Goal: Transaction & Acquisition: Register for event/course

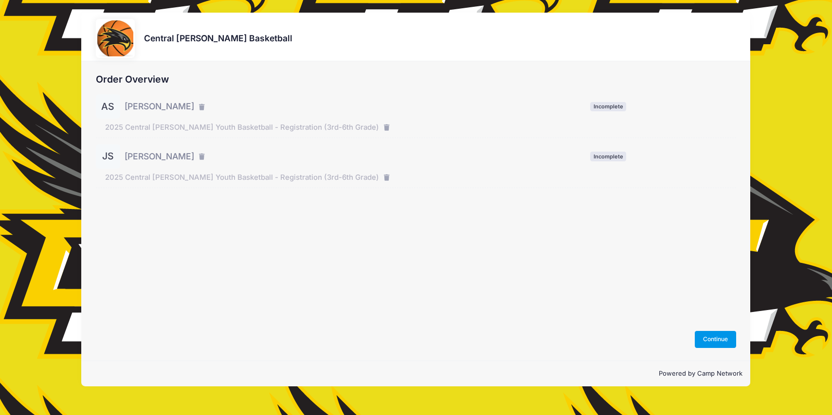
click at [707, 343] on button "Continue" at bounding box center [716, 339] width 42 height 17
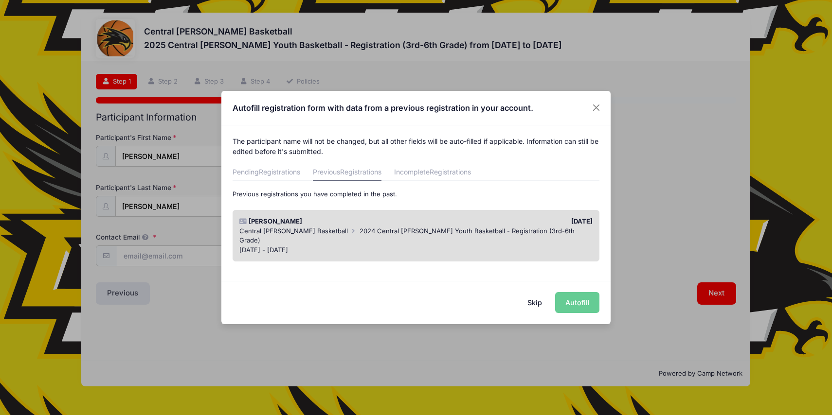
scroll to position [1, 0]
click at [442, 231] on span "2024 Central Lee Youth Basketball - Registration (3rd-6th Grade)" at bounding box center [406, 235] width 335 height 18
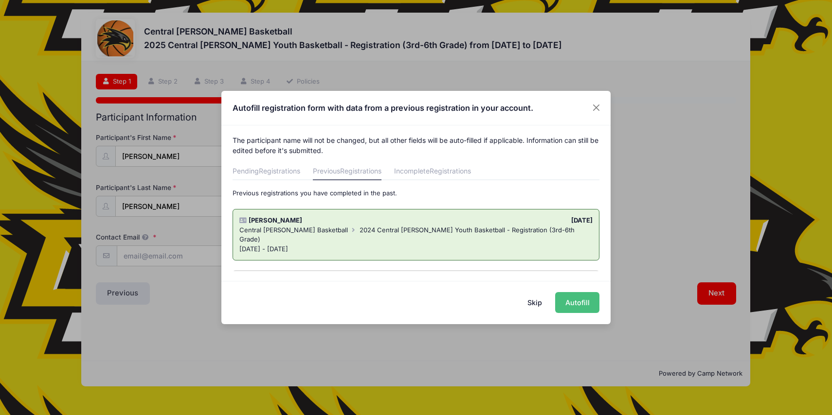
click at [585, 302] on button "Autofill" at bounding box center [577, 302] width 44 height 21
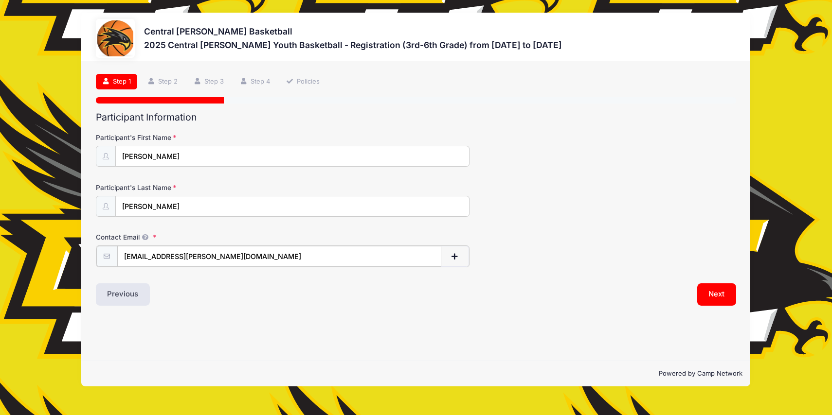
drag, startPoint x: 233, startPoint y: 257, endPoint x: 0, endPoint y: 232, distance: 234.4
click at [0, 232] on div "Central Lee Basketball 2025 Central Lee Youth Basketball - Registration (3rd-6t…" at bounding box center [416, 207] width 832 height 415
type input "lsteffensmeier@centrallee.org"
click at [712, 289] on button "Next" at bounding box center [716, 294] width 39 height 22
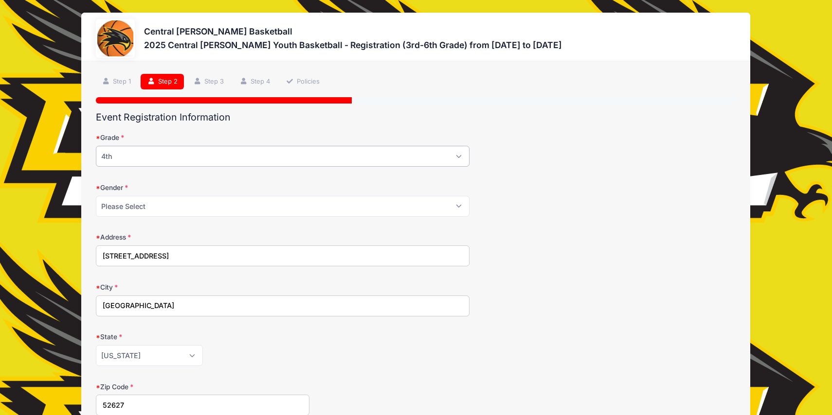
click at [454, 155] on select "Please Select 3rd 4th 5th 6th" at bounding box center [283, 156] width 374 height 21
select select "5th"
click at [96, 146] on select "Please Select 3rd 4th 5th 6th" at bounding box center [283, 156] width 374 height 21
click at [518, 259] on div "Address 1901 265th Ave" at bounding box center [416, 250] width 641 height 34
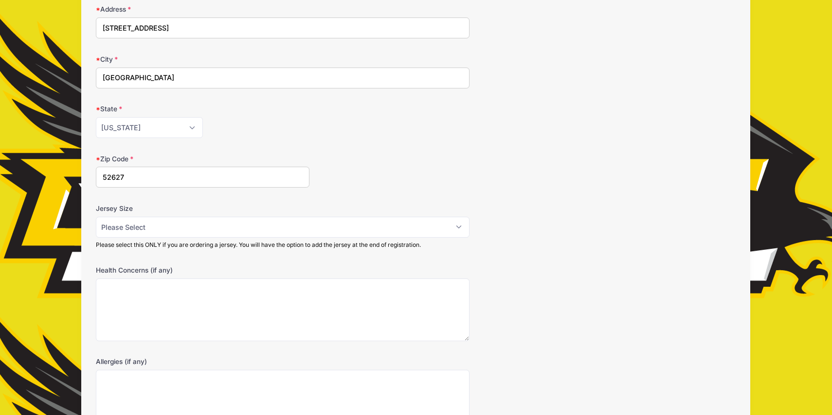
scroll to position [268, 0]
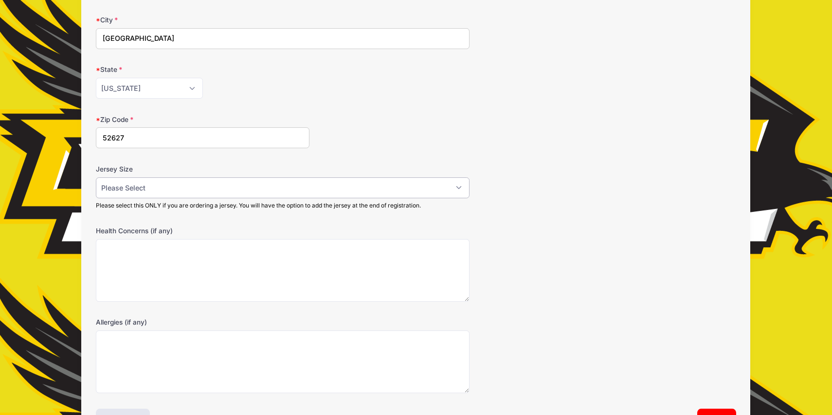
click at [462, 187] on select "Please Select YS YM YL AS AM AL AXL" at bounding box center [283, 188] width 374 height 21
click at [96, 178] on select "Please Select YS YM YL AS AM AL AXL" at bounding box center [283, 188] width 374 height 21
click at [519, 218] on form "Grade Please Select 3rd 4th 5th 6th Gender Please Select Male Female Address 19…" at bounding box center [416, 129] width 641 height 528
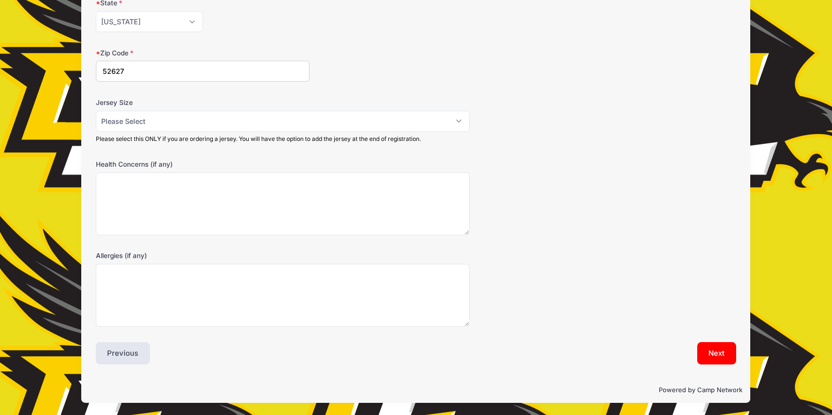
click at [725, 341] on div "Event Registration Information Grade Please Select 3rd 4th 5th 6th Gender Pleas…" at bounding box center [416, 72] width 641 height 588
click at [725, 355] on button "Next" at bounding box center [716, 353] width 39 height 22
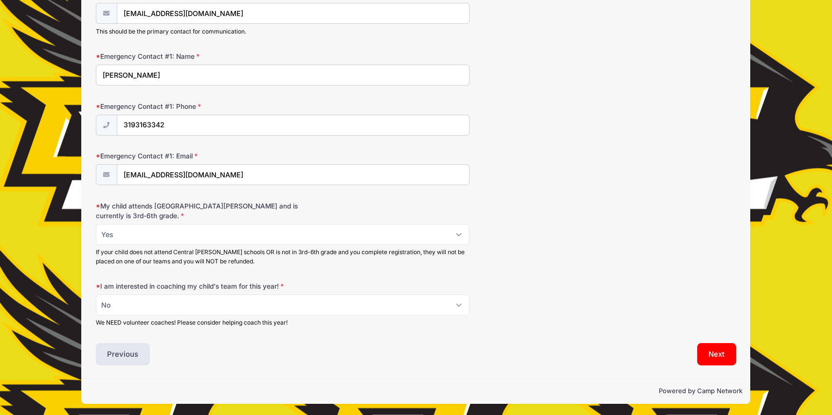
scroll to position [268, 0]
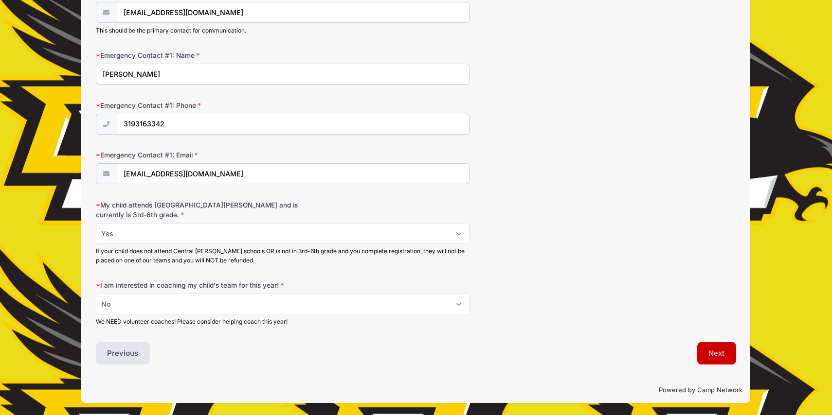
click at [721, 350] on button "Next" at bounding box center [716, 353] width 39 height 22
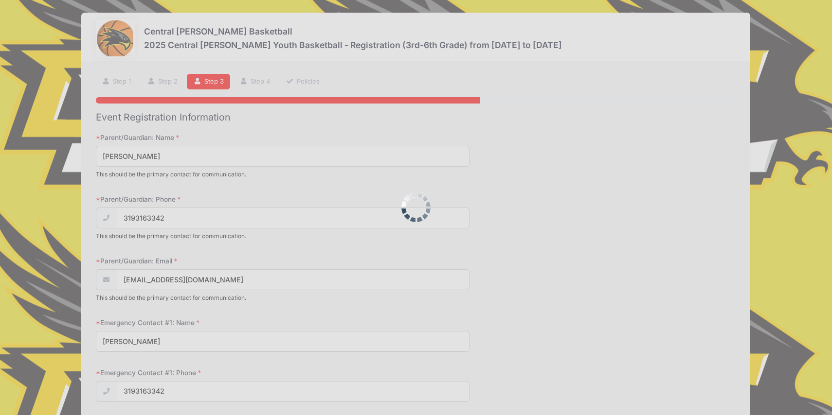
scroll to position [0, 0]
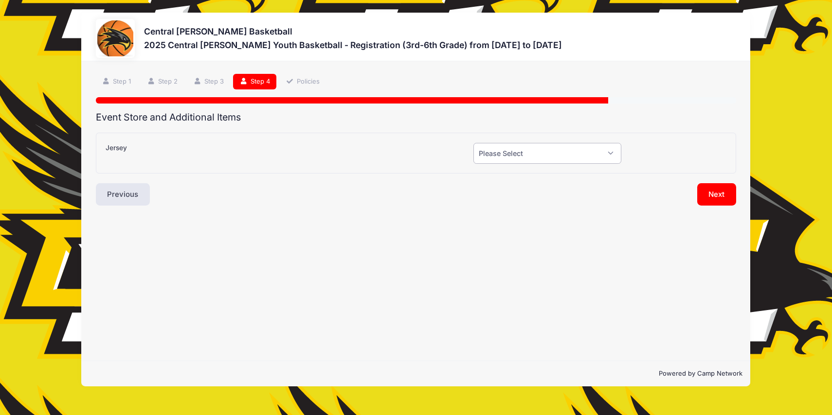
click at [599, 156] on select "Please Select Yes (+$20.00) No" at bounding box center [547, 153] width 148 height 21
click at [473, 143] on select "Please Select Yes (+$20.00) No" at bounding box center [547, 153] width 148 height 21
click at [734, 191] on button "Next" at bounding box center [716, 194] width 39 height 22
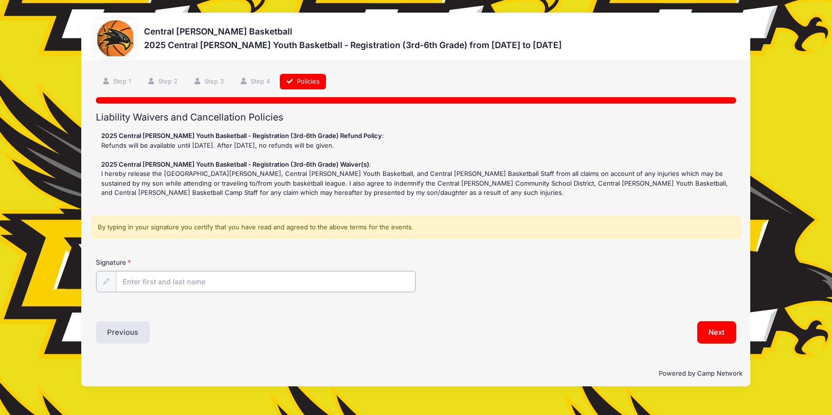
click at [169, 283] on input "Signature" at bounding box center [266, 281] width 300 height 21
type input "Lauren Steffensmeier"
click at [703, 339] on button "Next" at bounding box center [716, 332] width 39 height 22
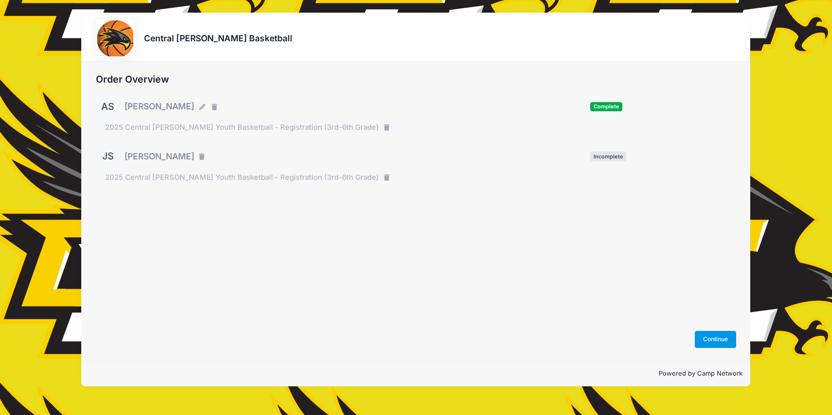
click at [724, 340] on button "Continue" at bounding box center [716, 339] width 42 height 17
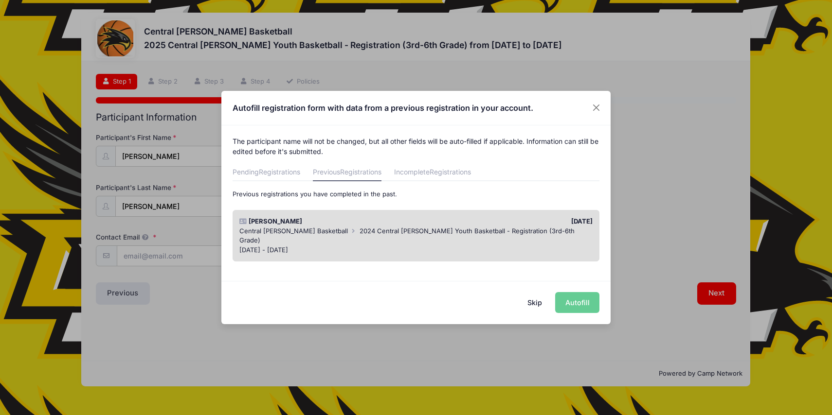
click at [376, 229] on span "2024 Central Lee Youth Basketball - Registration (3rd-6th Grade)" at bounding box center [406, 236] width 335 height 18
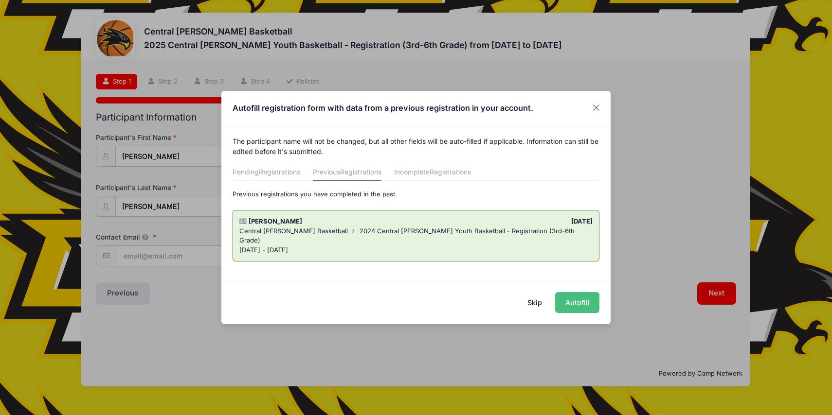
click at [592, 304] on button "Autofill" at bounding box center [577, 302] width 44 height 21
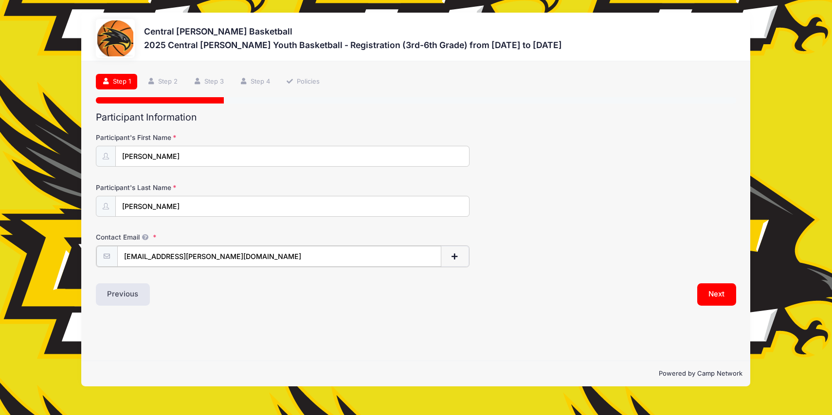
drag, startPoint x: 229, startPoint y: 257, endPoint x: 0, endPoint y: 257, distance: 229.1
click at [0, 257] on div "Central Lee Basketball 2025 Central Lee Youth Basketball - Registration (3rd-6t…" at bounding box center [416, 207] width 832 height 415
type input "[EMAIL_ADDRESS][DOMAIN_NAME]"
click at [721, 292] on button "Next" at bounding box center [716, 294] width 39 height 22
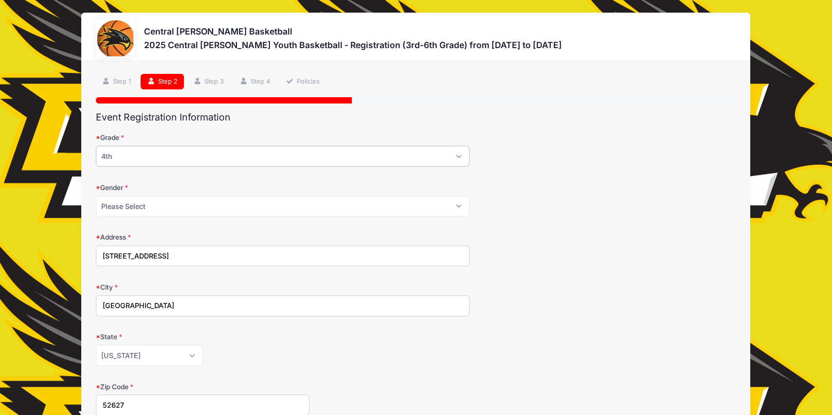
click at [159, 152] on select "Please Select 3rd 4th 5th 6th" at bounding box center [283, 156] width 374 height 21
select select "3rd"
click at [96, 146] on select "Please Select 3rd 4th 5th 6th" at bounding box center [283, 156] width 374 height 21
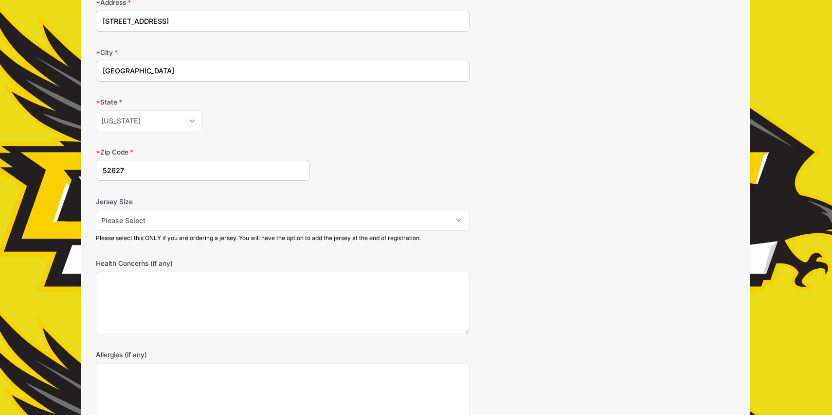
scroll to position [235, 0]
click at [155, 216] on select "Please Select YS YM YL AS AM AL AXL" at bounding box center [283, 220] width 374 height 21
select select "YM"
click at [96, 210] on select "Please Select YS YM YL AS AM AL AXL" at bounding box center [283, 220] width 374 height 21
click at [293, 191] on form "Grade Please Select 3rd 4th 5th 6th Gender Please Select Male Female Address 19…" at bounding box center [416, 161] width 641 height 528
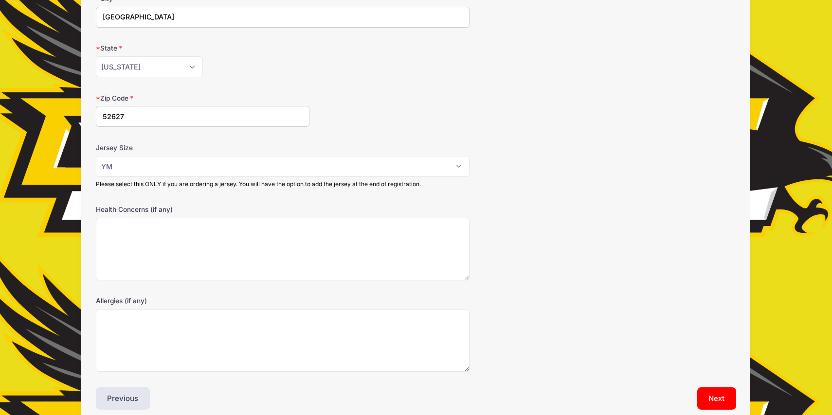
scroll to position [334, 0]
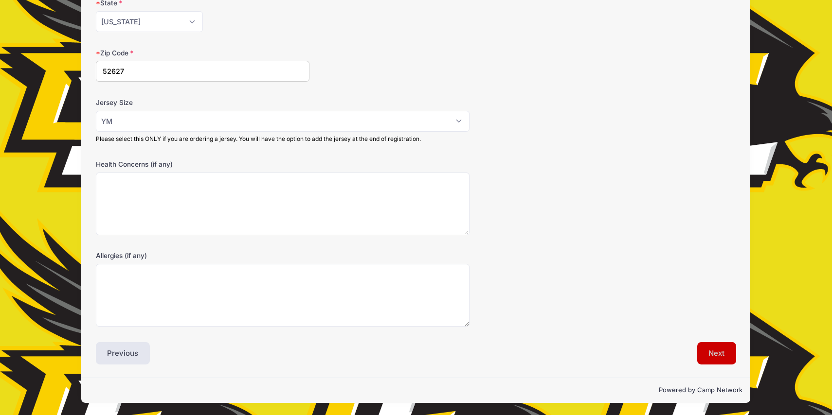
click at [727, 347] on button "Next" at bounding box center [716, 353] width 39 height 22
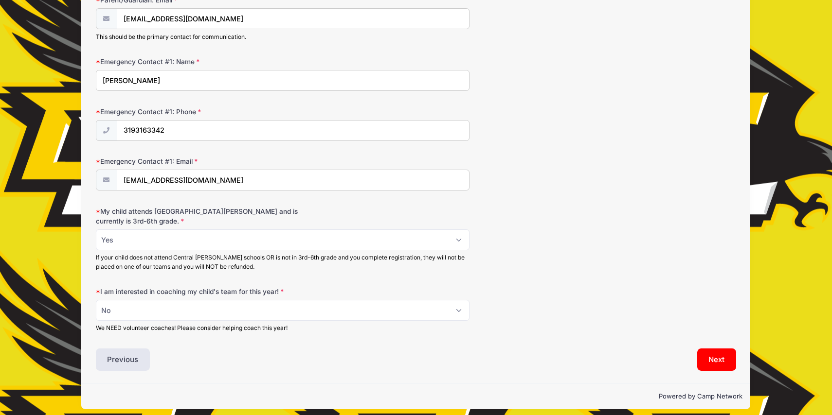
scroll to position [268, 0]
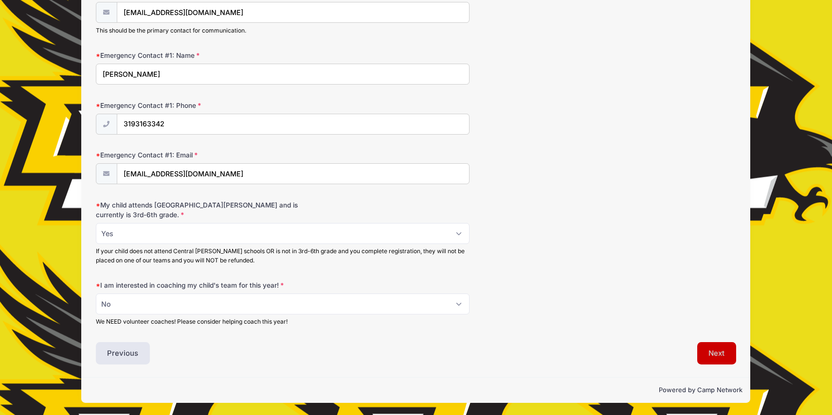
click at [722, 360] on button "Next" at bounding box center [716, 353] width 39 height 22
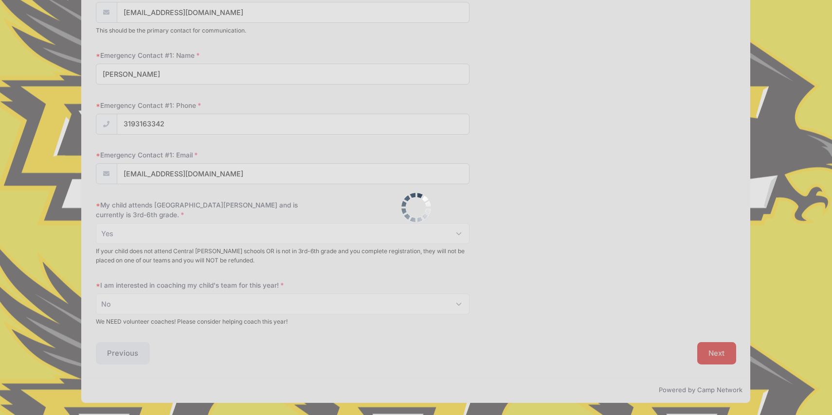
scroll to position [0, 0]
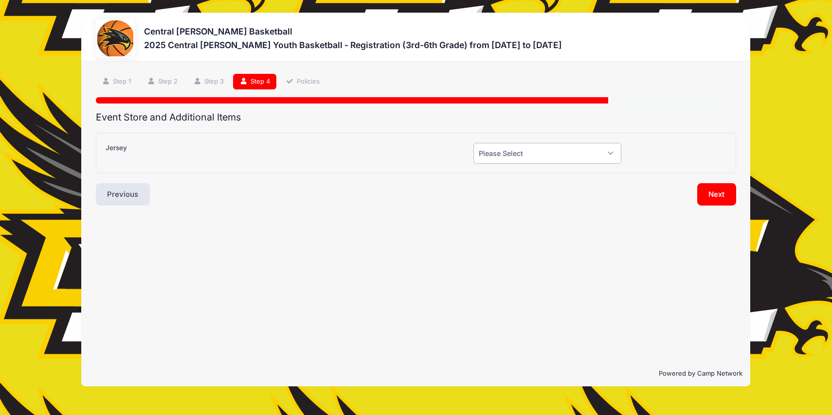
click at [541, 160] on select "Please Select Yes (+$20.00) No" at bounding box center [547, 153] width 148 height 21
select select "1"
click at [473, 143] on select "Please Select Yes (+$20.00) No" at bounding box center [547, 153] width 148 height 21
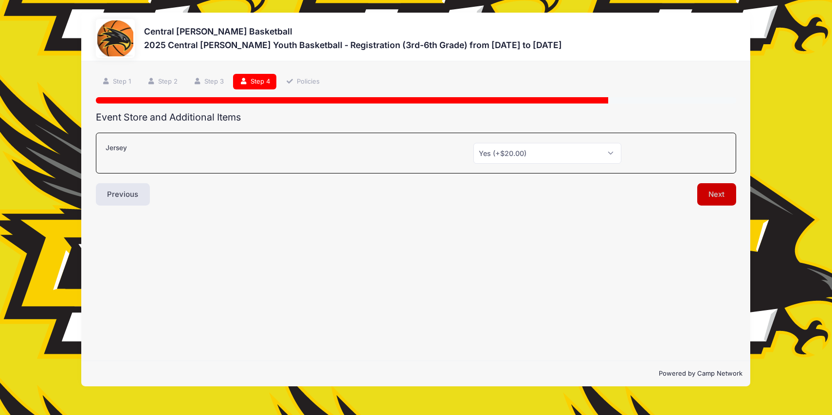
click at [716, 192] on button "Next" at bounding box center [716, 194] width 39 height 22
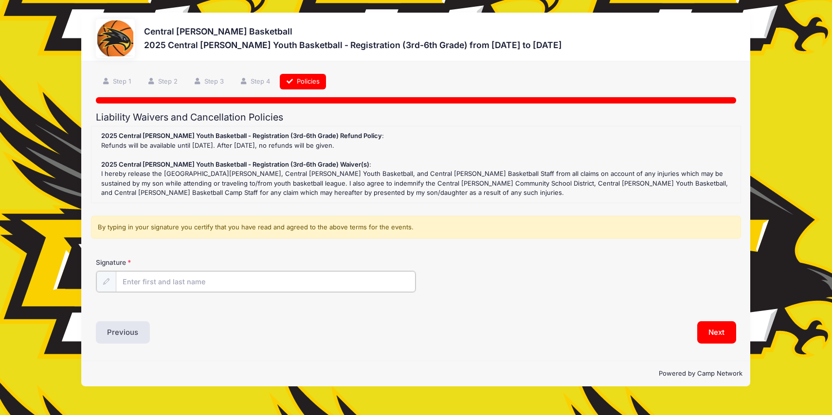
click at [255, 281] on input "Signature" at bounding box center [266, 281] width 300 height 21
type input "Lauren Steffensmeier"
click at [723, 325] on button "Next" at bounding box center [716, 332] width 39 height 22
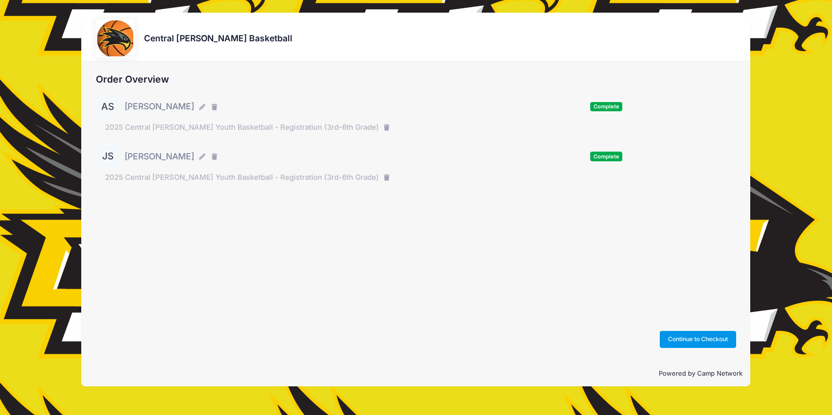
click at [689, 339] on button "Continue to Checkout" at bounding box center [698, 339] width 77 height 17
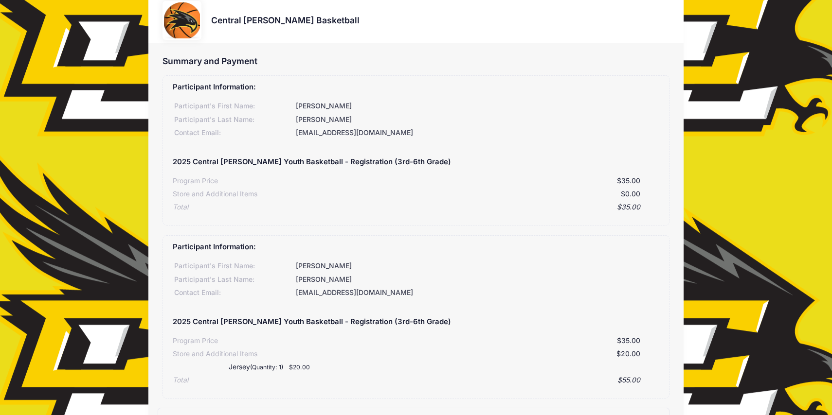
scroll to position [197, 0]
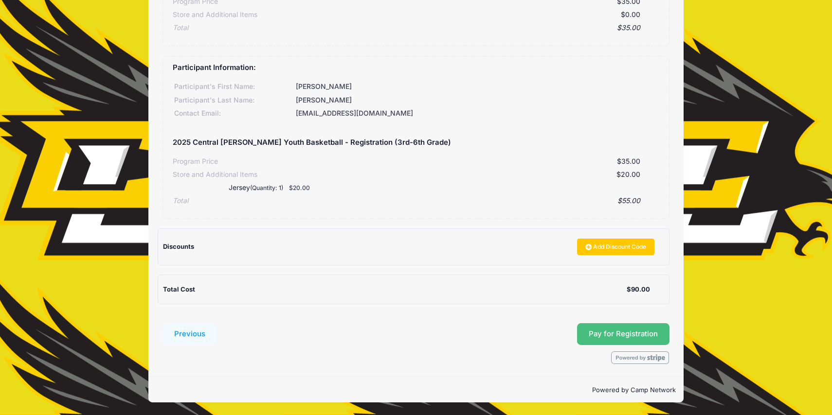
click at [622, 340] on button "Pay for Registration" at bounding box center [623, 334] width 92 height 22
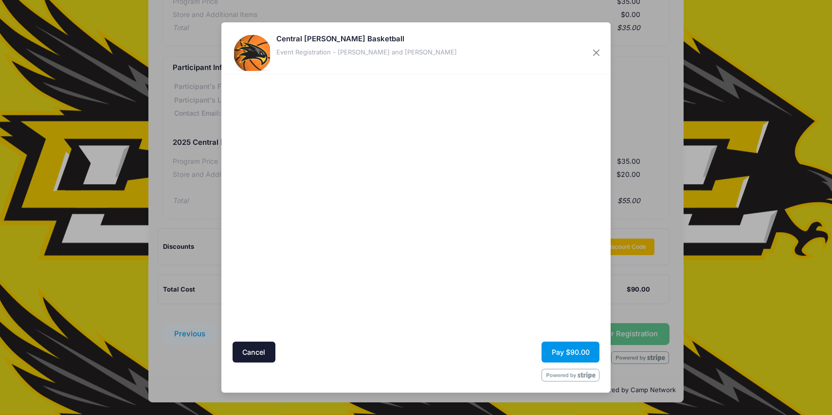
click at [583, 351] on button "Pay $90.00" at bounding box center [570, 352] width 58 height 21
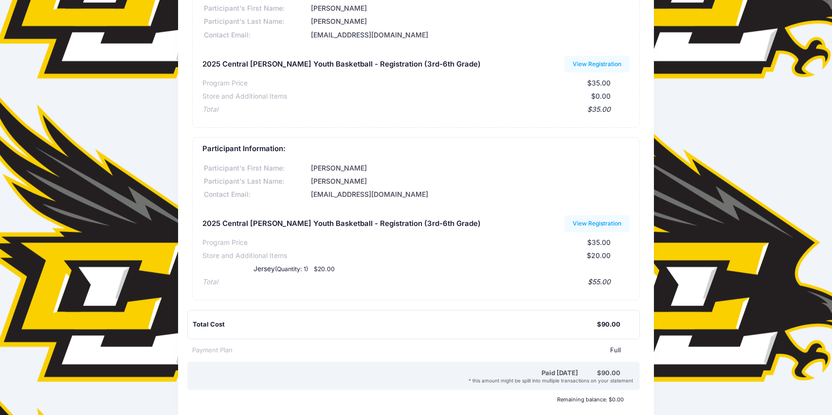
scroll to position [226, 0]
